Goal: Task Accomplishment & Management: Manage account settings

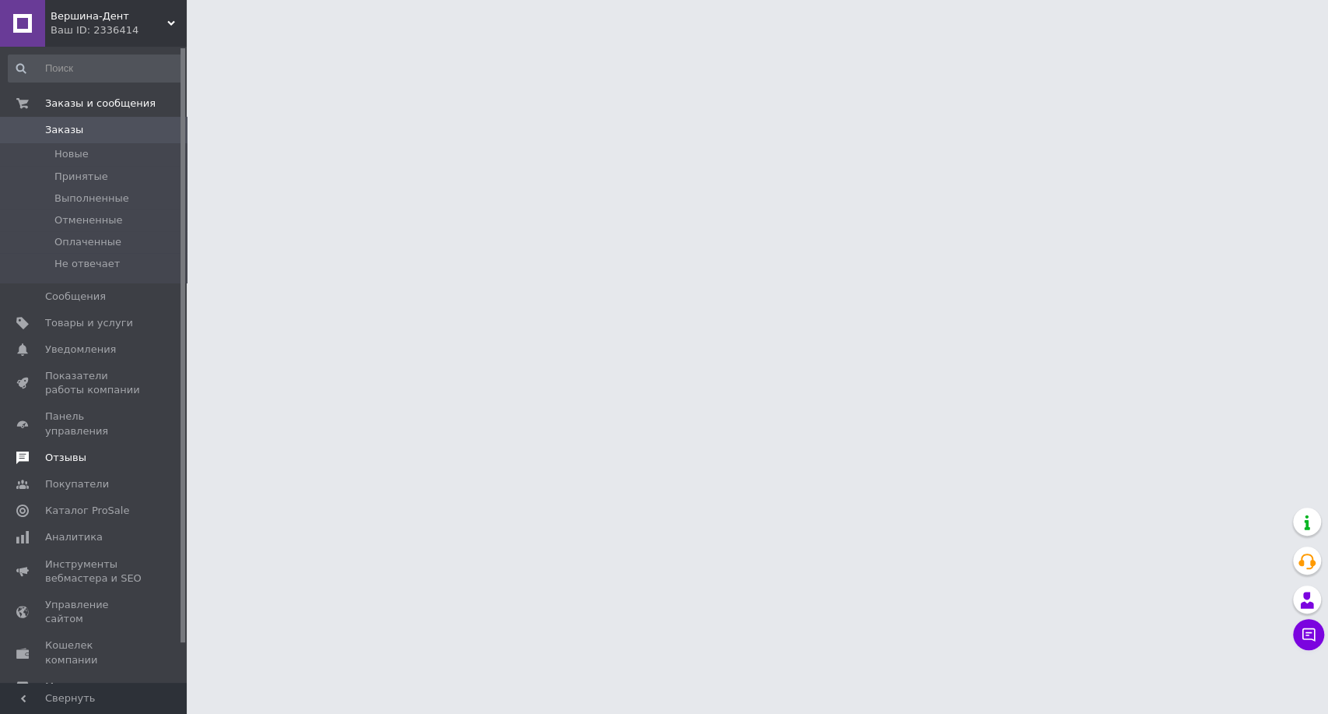
click at [116, 451] on span "Отзывы" at bounding box center [94, 458] width 99 height 14
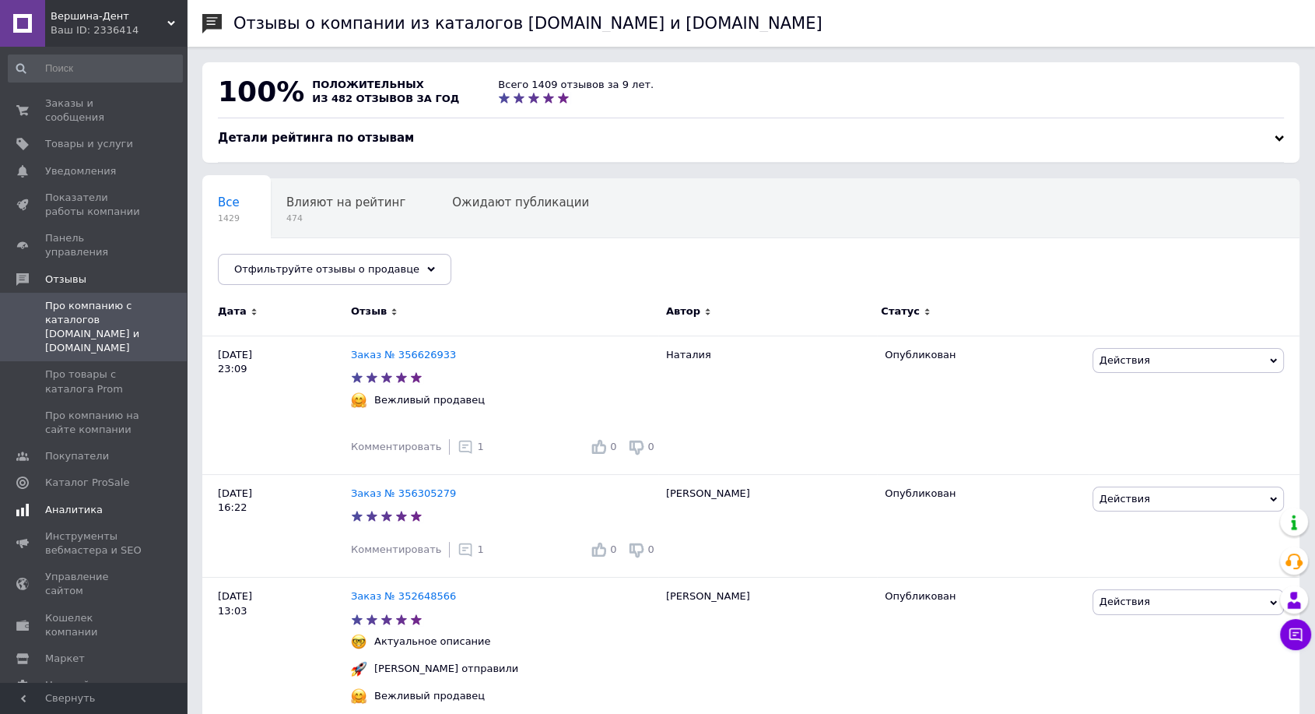
click at [117, 503] on span "Аналитика" at bounding box center [94, 510] width 99 height 14
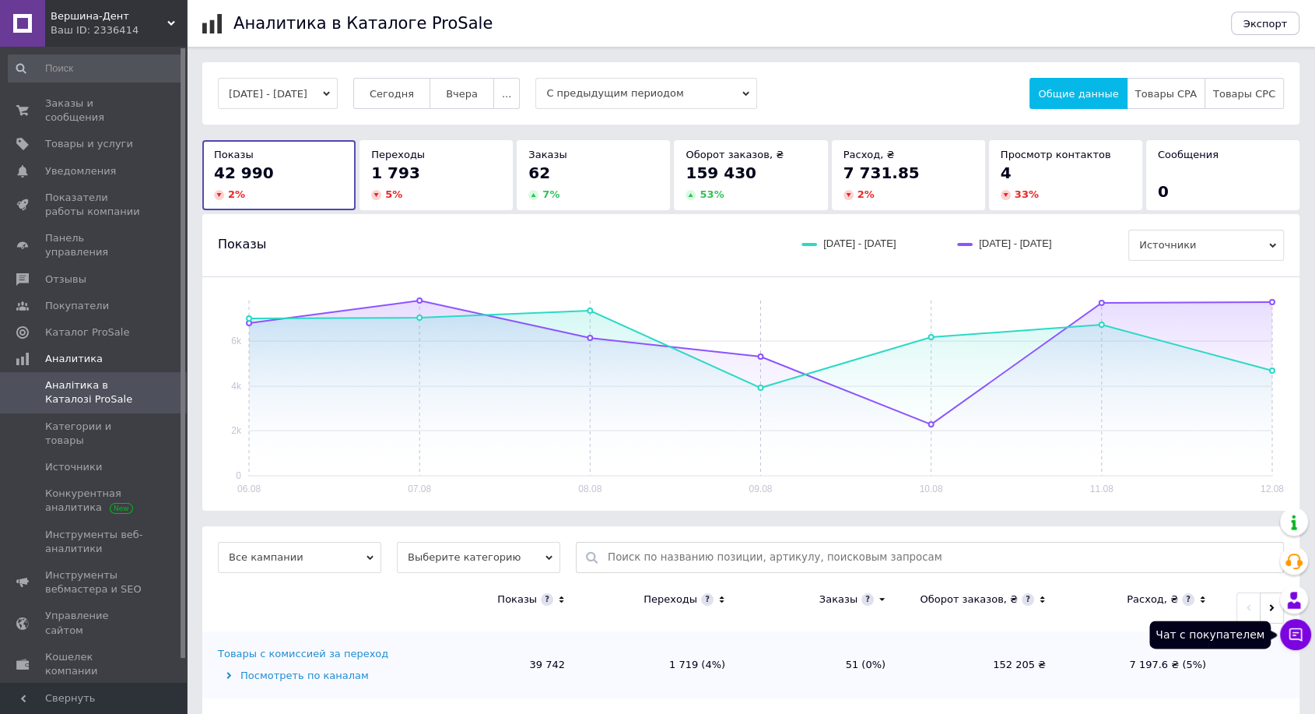
click at [1295, 633] on icon at bounding box center [1295, 634] width 13 height 13
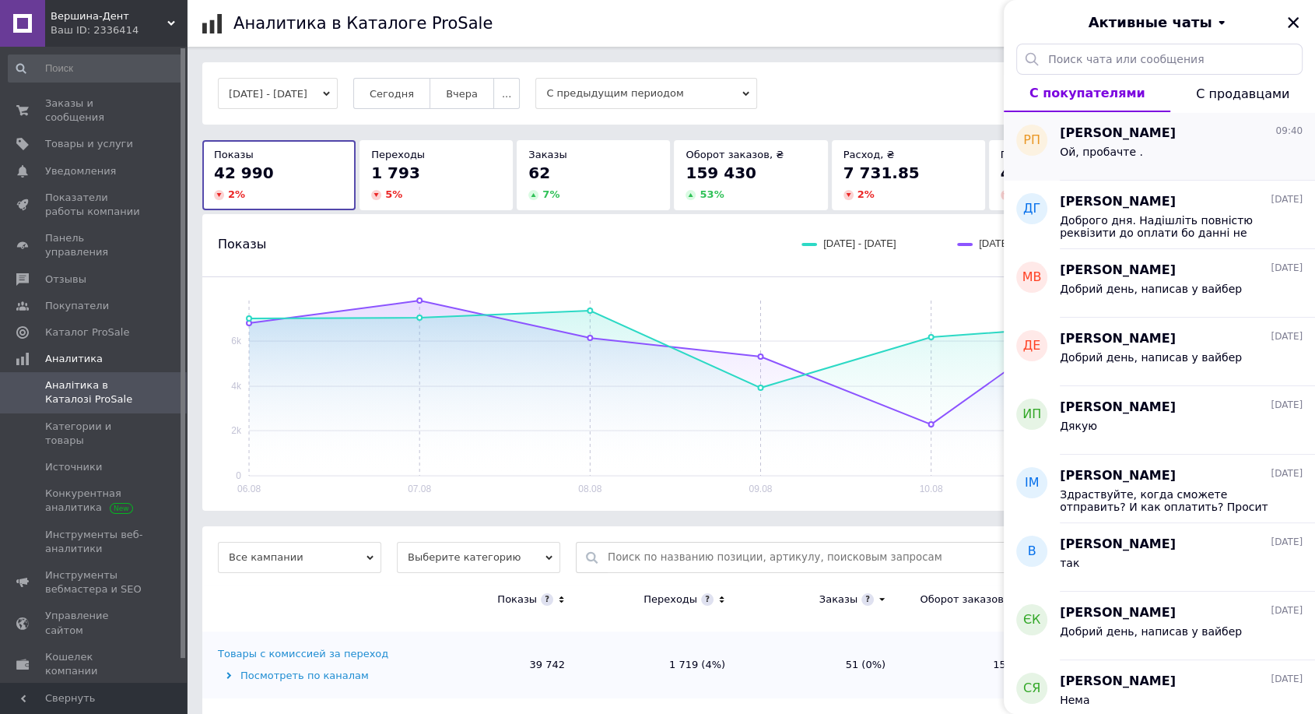
click at [1185, 165] on div "Ой, пробачте ." at bounding box center [1181, 154] width 243 height 25
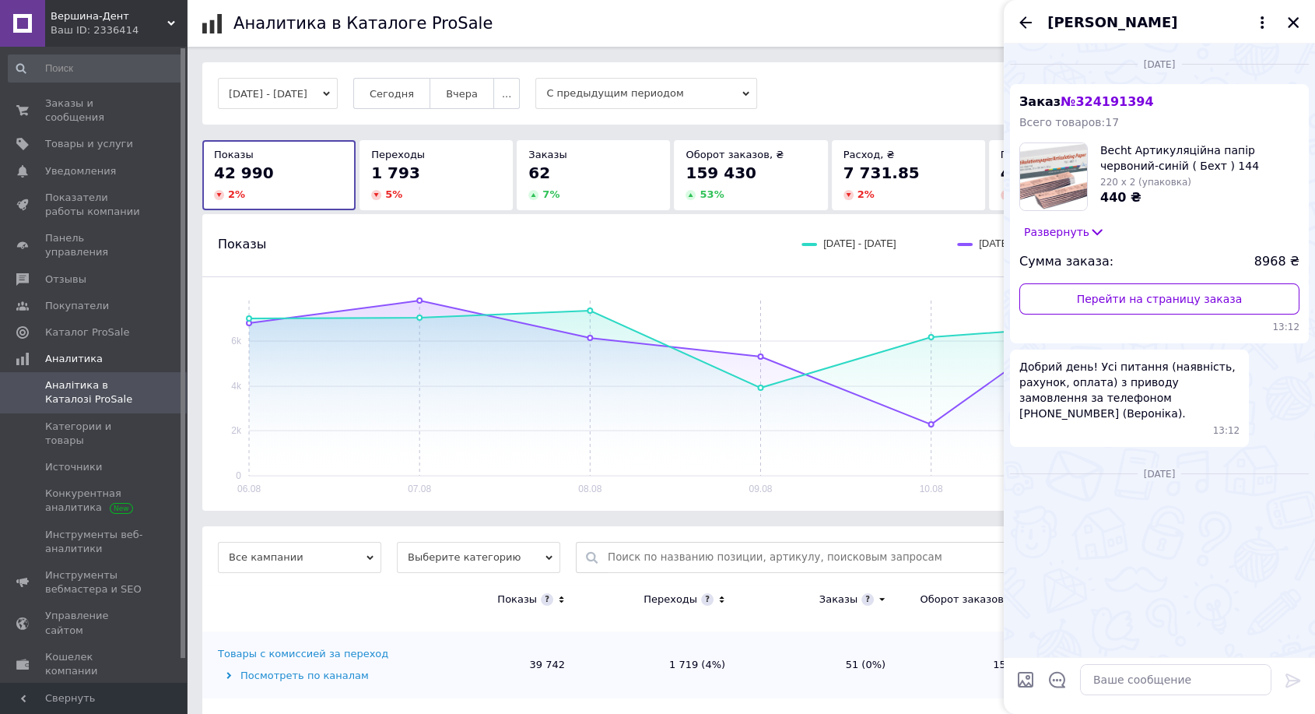
scroll to position [489, 0]
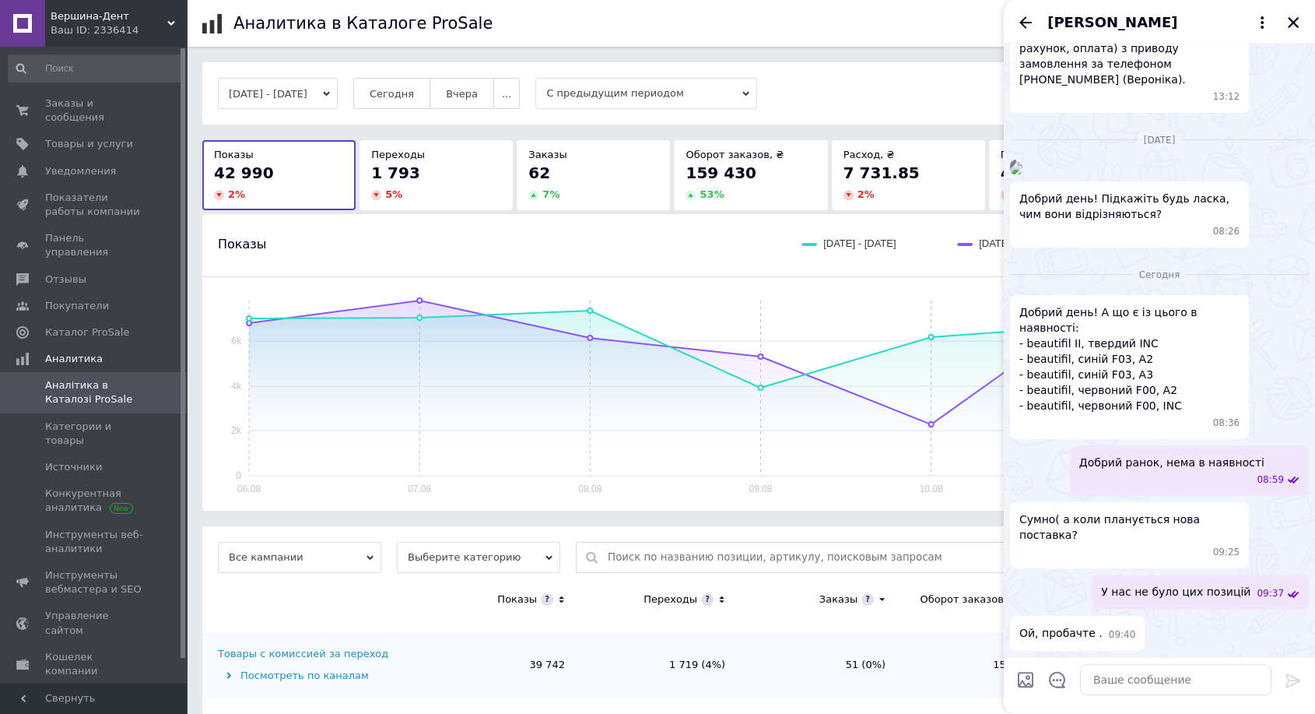
click at [1294, 27] on icon "Закрыть" at bounding box center [1293, 23] width 14 height 14
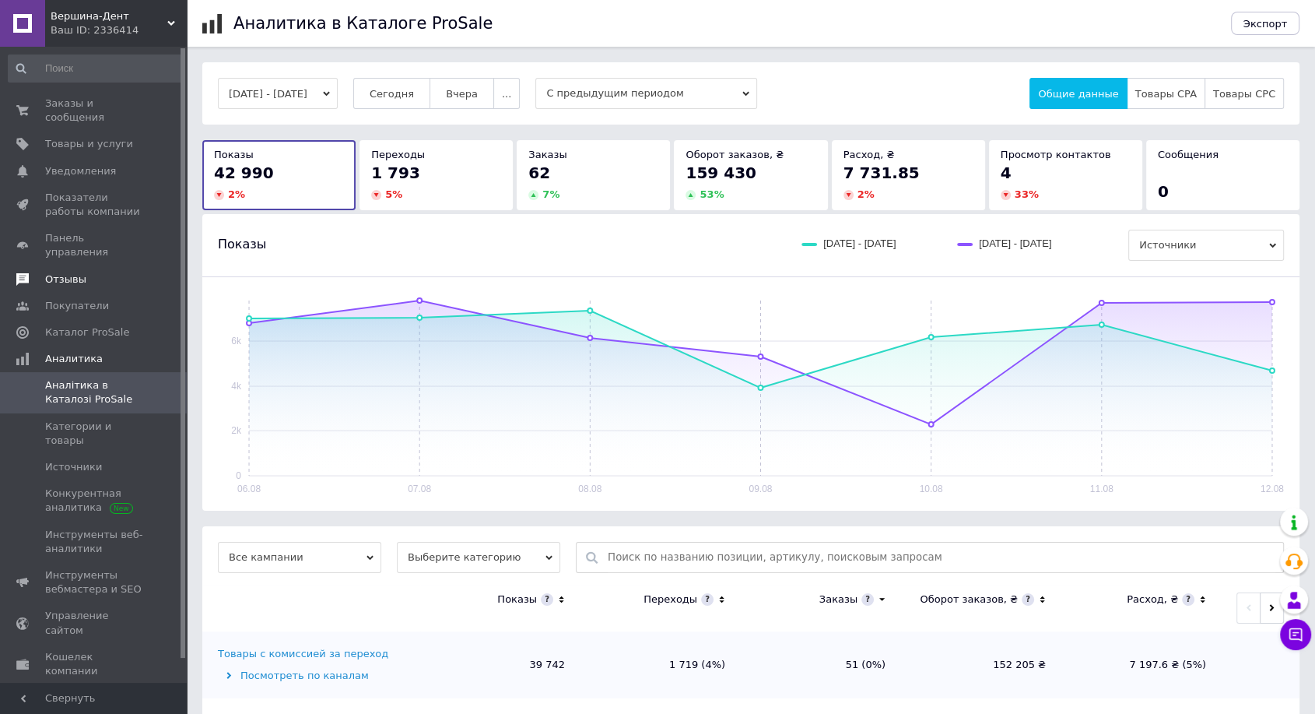
click at [107, 272] on span "Отзывы" at bounding box center [94, 279] width 99 height 14
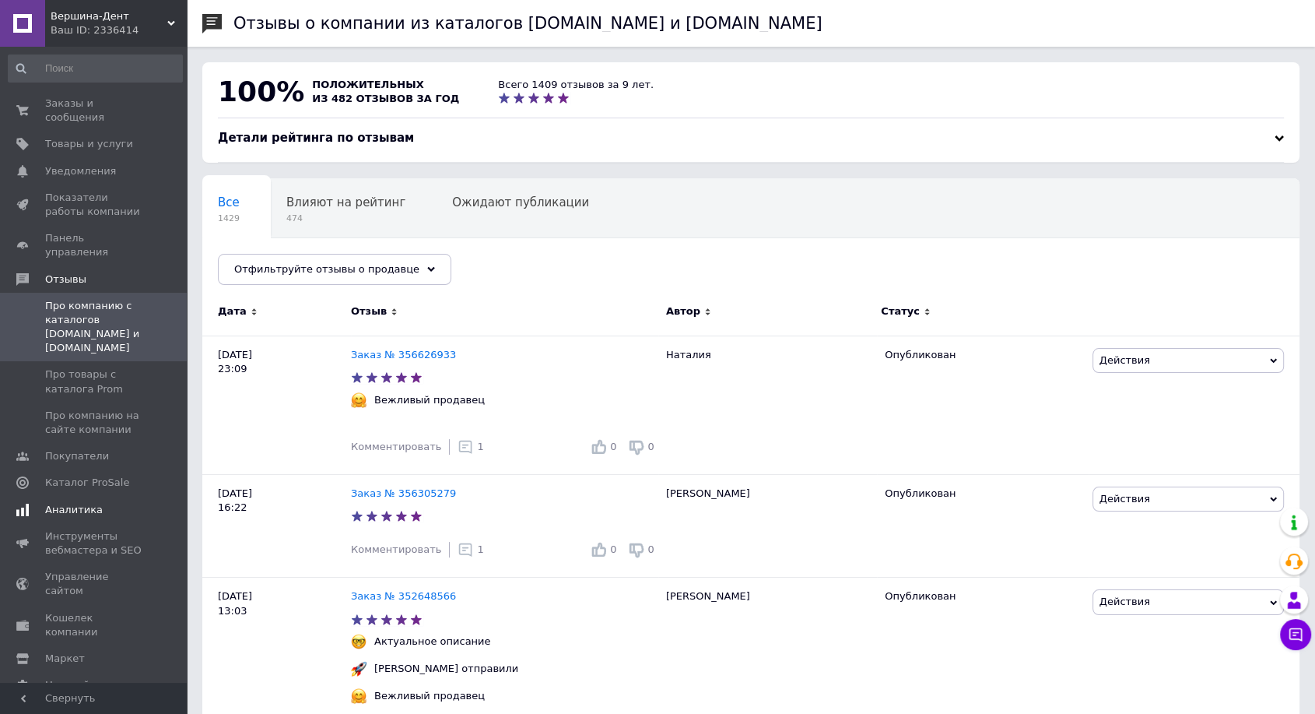
click at [82, 503] on span "Аналитика" at bounding box center [74, 510] width 58 height 14
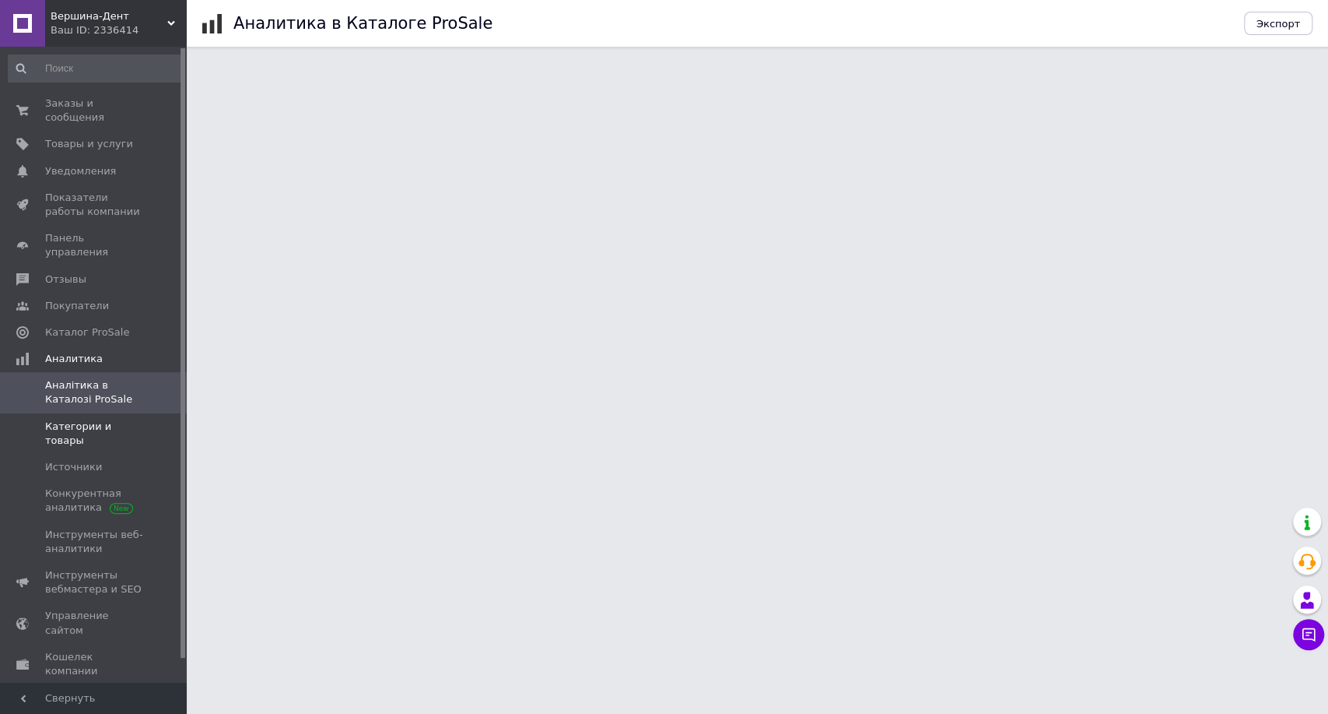
click at [144, 419] on span at bounding box center [165, 433] width 43 height 28
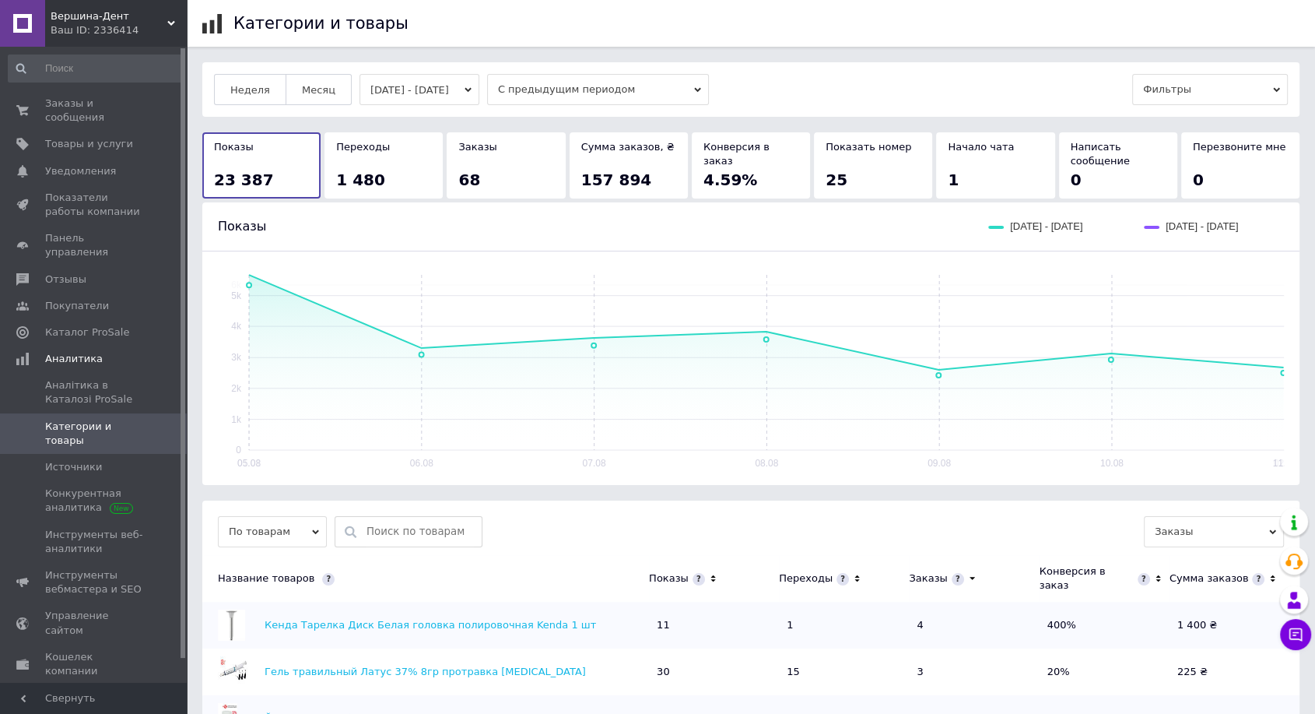
click at [857, 568] on th "Переходы" at bounding box center [844, 578] width 130 height 47
click at [854, 577] on icon at bounding box center [856, 578] width 5 height 7
click at [121, 184] on link "Показатели работы компании" at bounding box center [95, 204] width 191 height 40
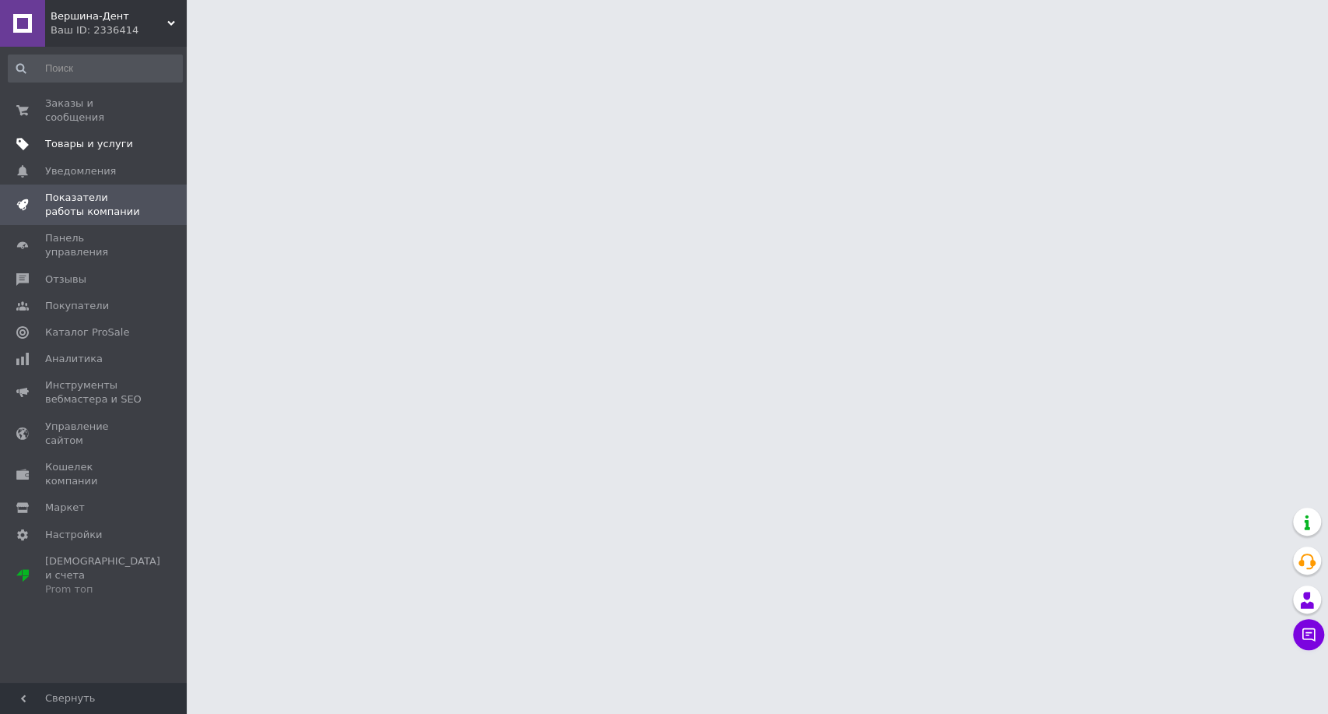
click at [120, 137] on span "Товары и услуги" at bounding box center [89, 144] width 88 height 14
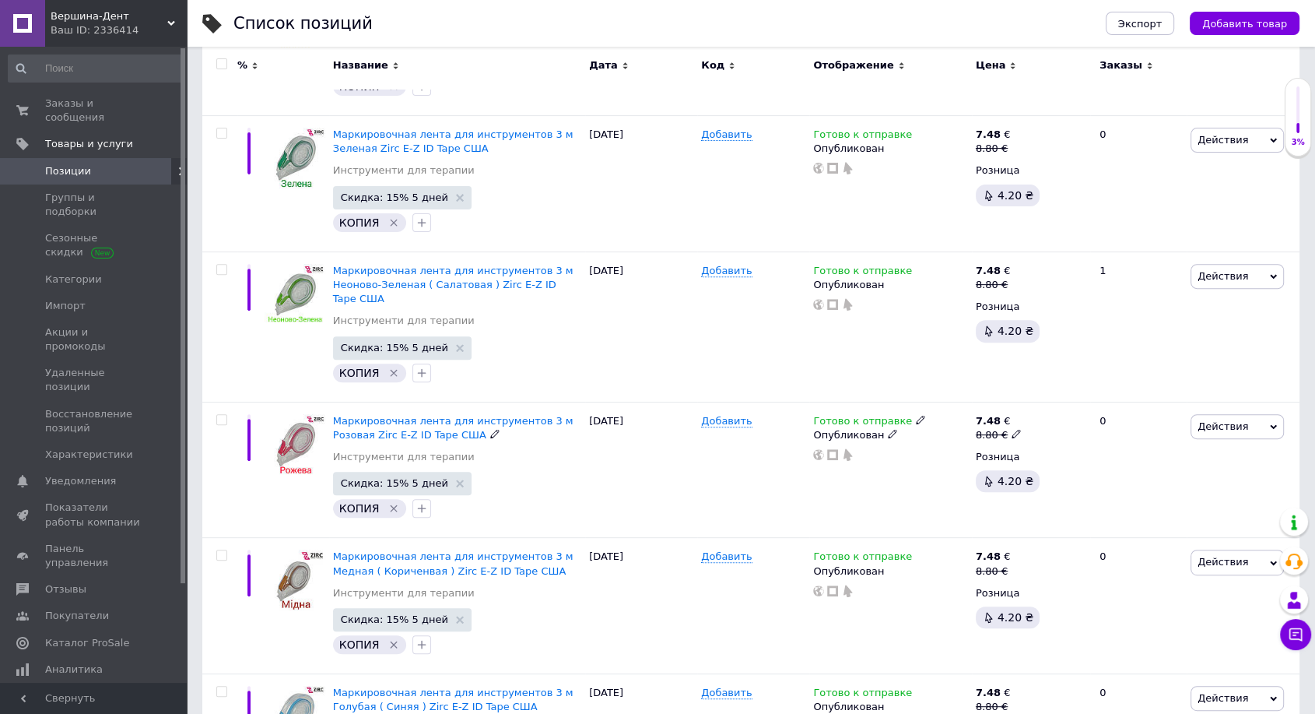
scroll to position [691, 0]
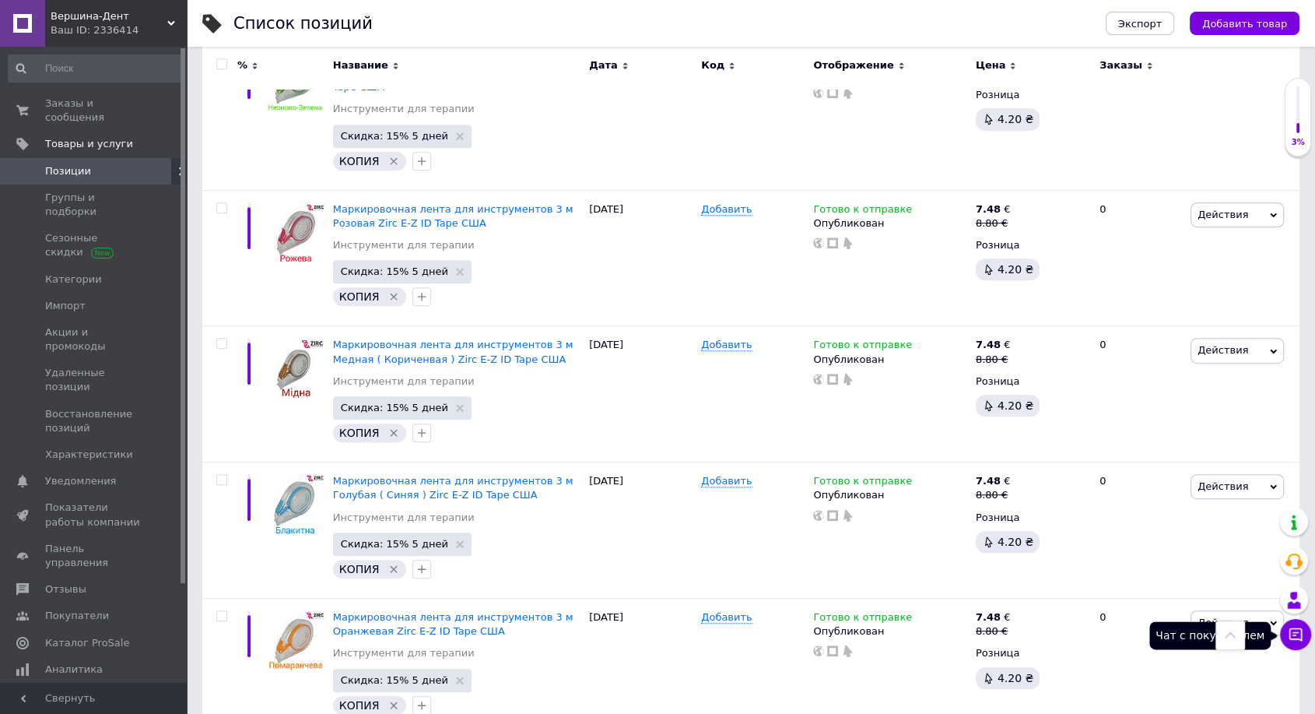
click at [1309, 631] on button "Чат с покупателем" at bounding box center [1295, 634] width 31 height 31
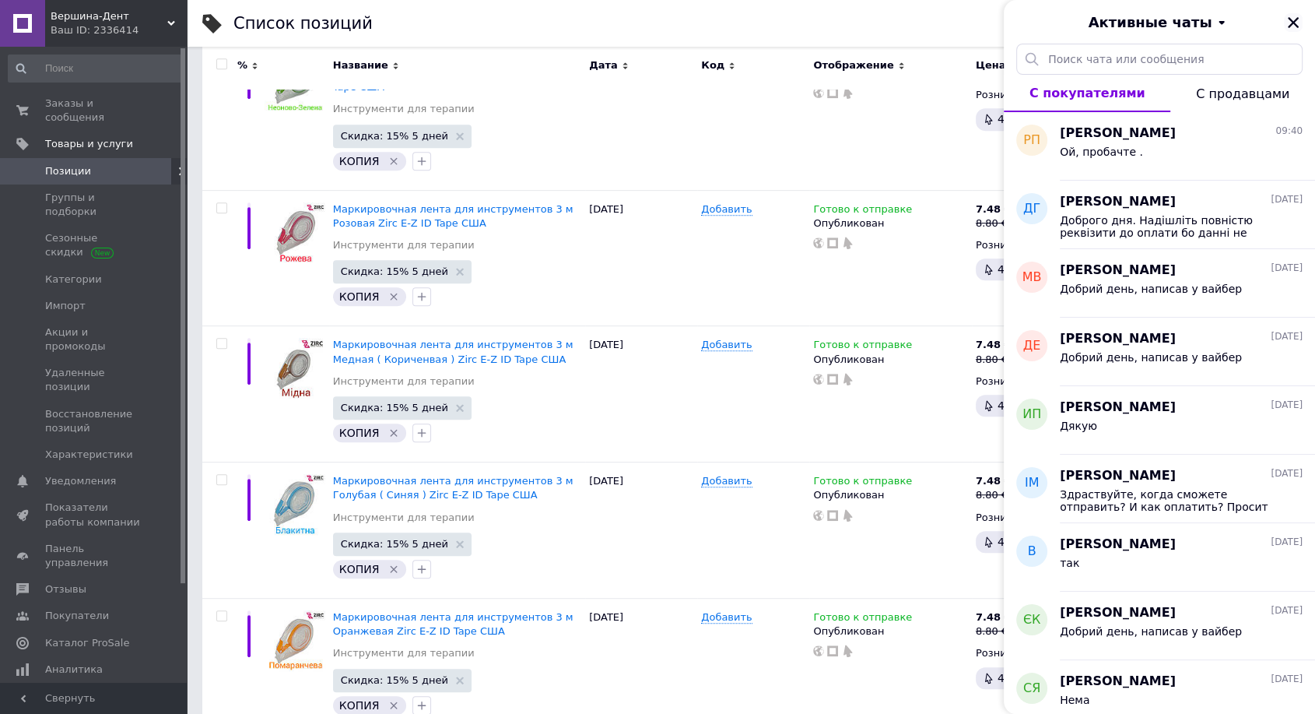
click at [1292, 26] on icon "Закрыть" at bounding box center [1293, 23] width 14 height 14
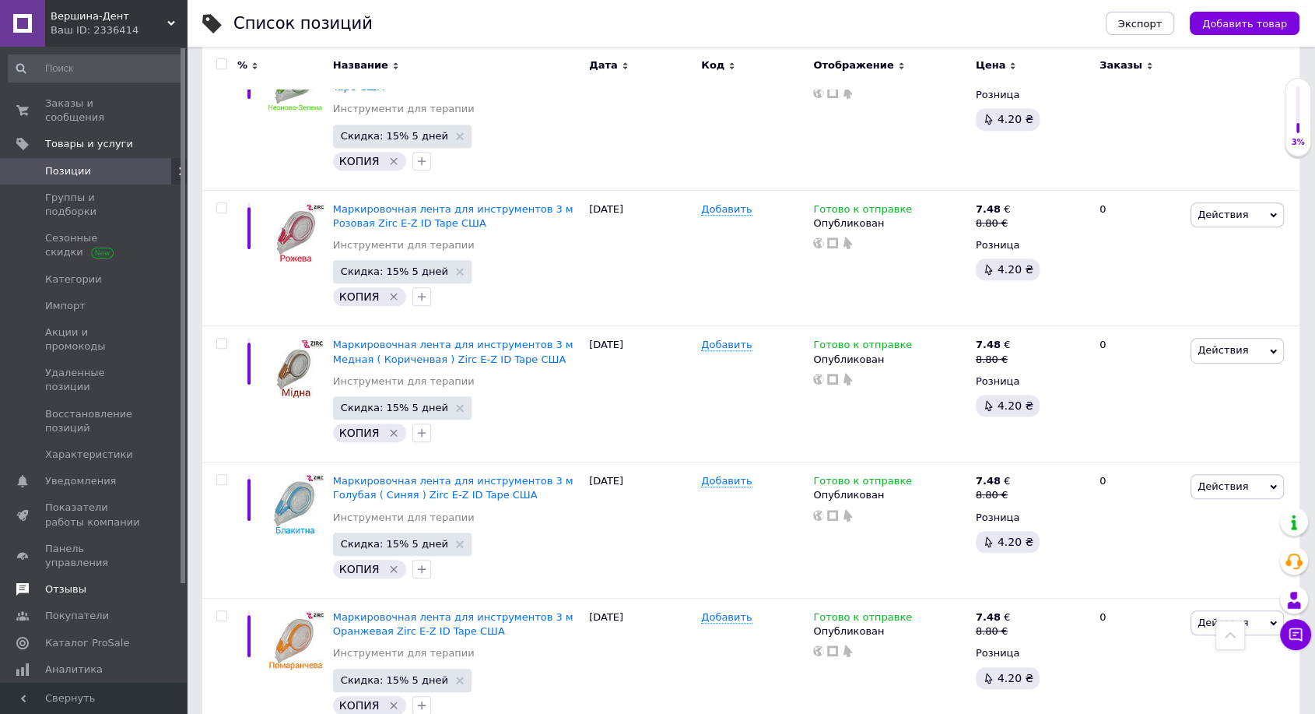
click at [133, 582] on span "Отзывы" at bounding box center [94, 589] width 99 height 14
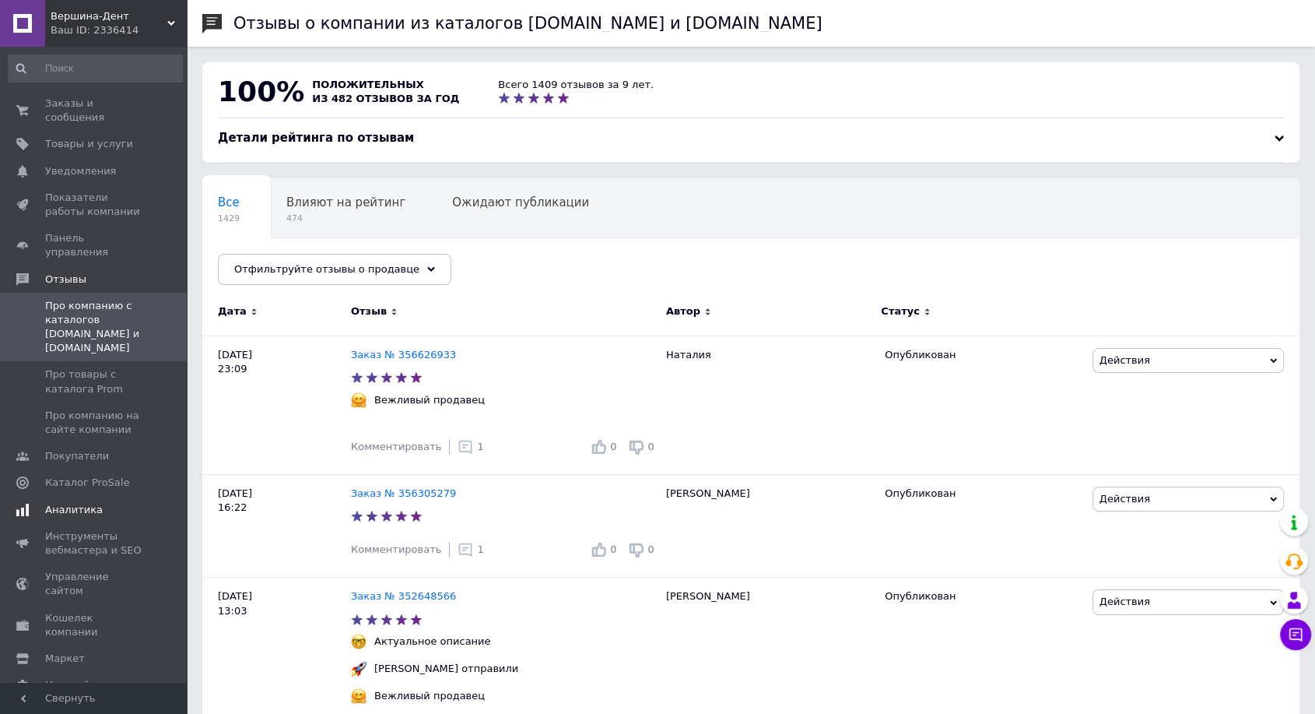
click at [130, 503] on span "Аналитика" at bounding box center [94, 510] width 99 height 14
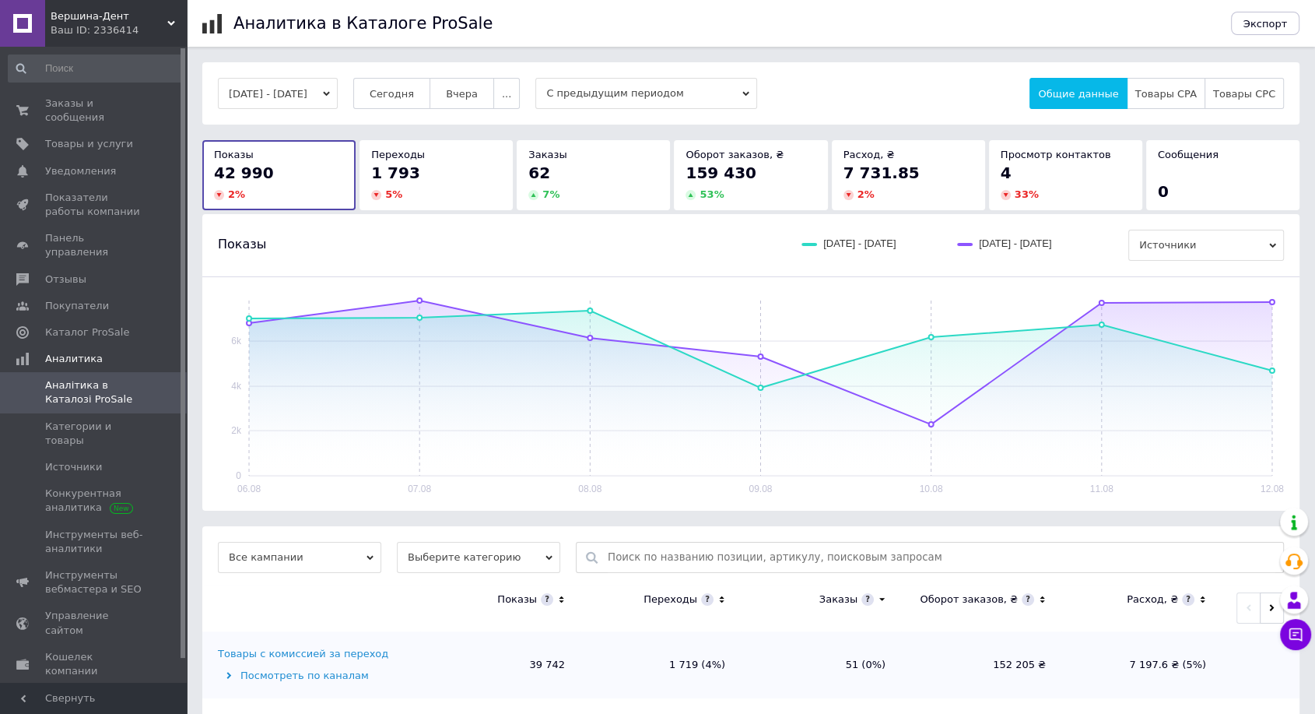
click at [745, 178] on div "159 430" at bounding box center [751, 173] width 130 height 22
